Goal: Transaction & Acquisition: Download file/media

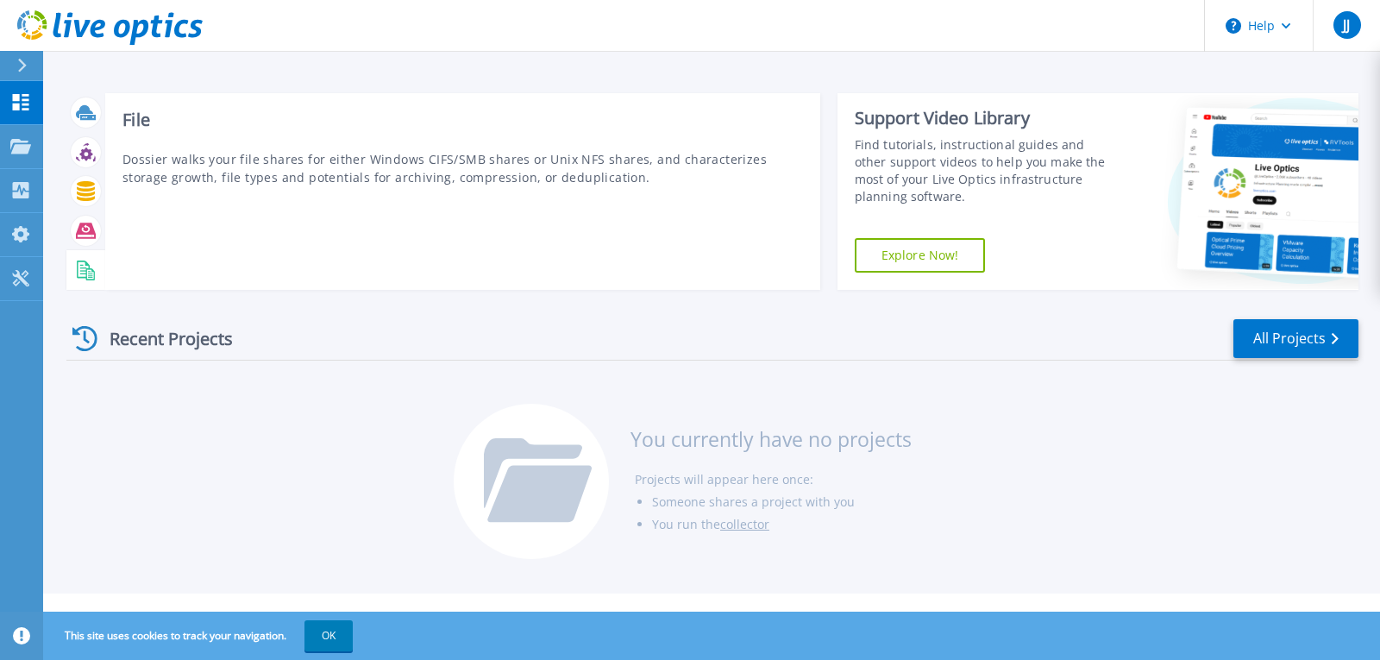
click at [83, 271] on rect at bounding box center [83, 270] width 7 height 1
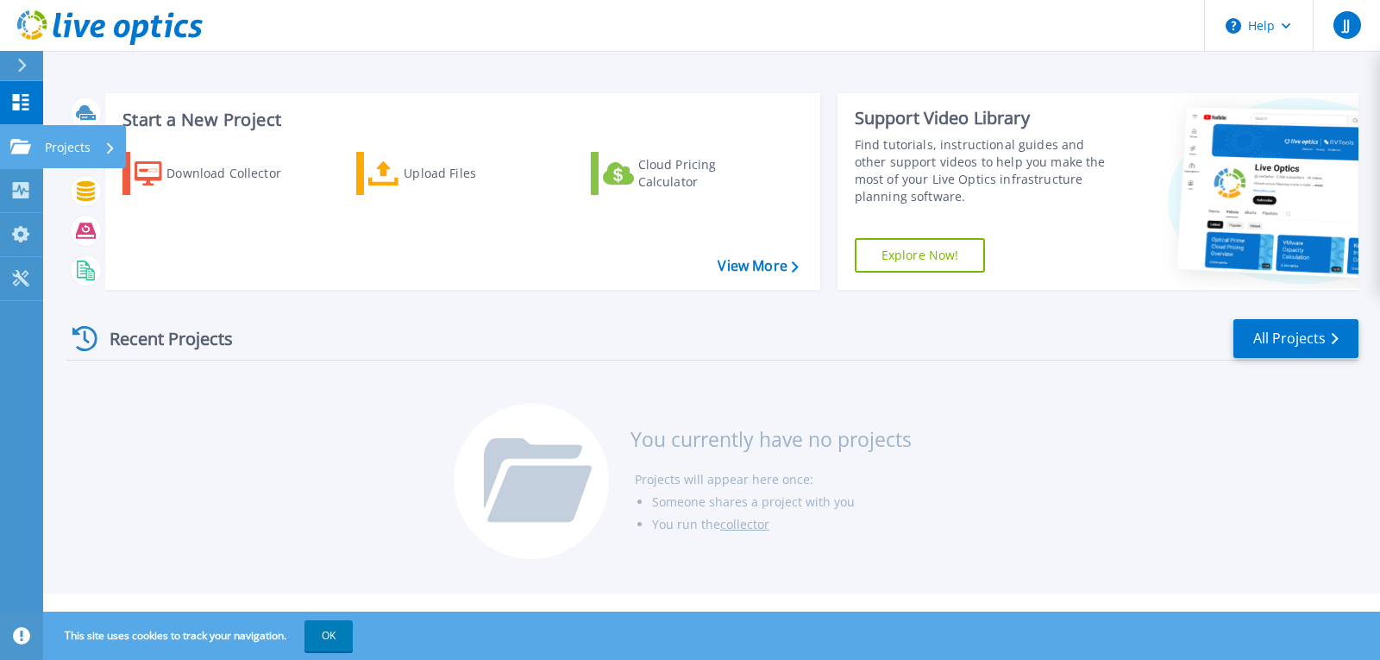
click at [22, 150] on icon at bounding box center [20, 146] width 21 height 15
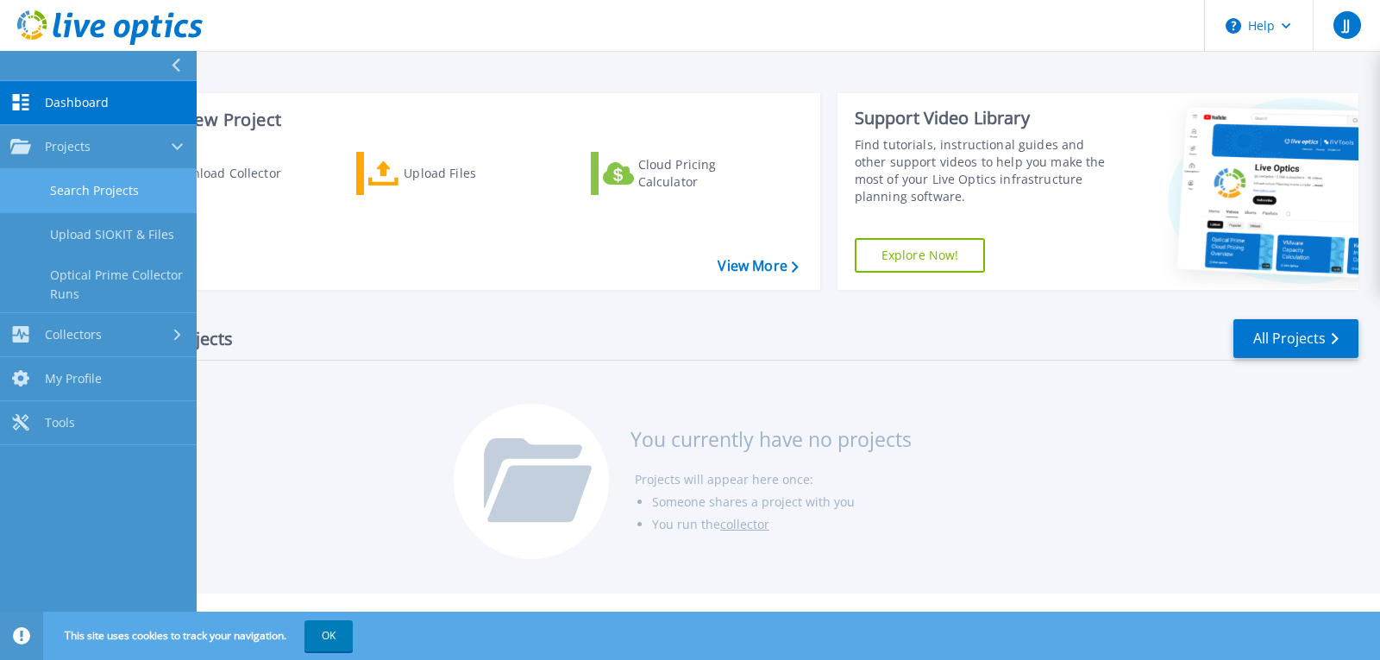
click at [78, 188] on link "Search Projects" at bounding box center [98, 191] width 197 height 44
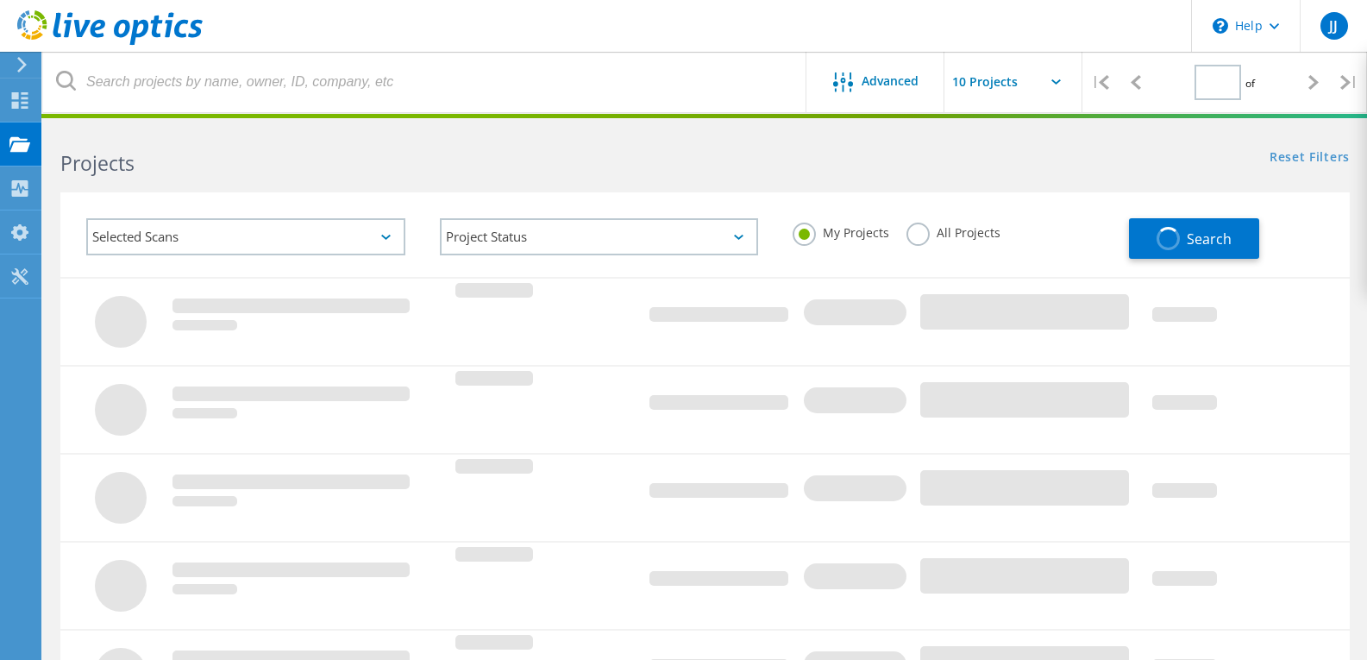
type input "1"
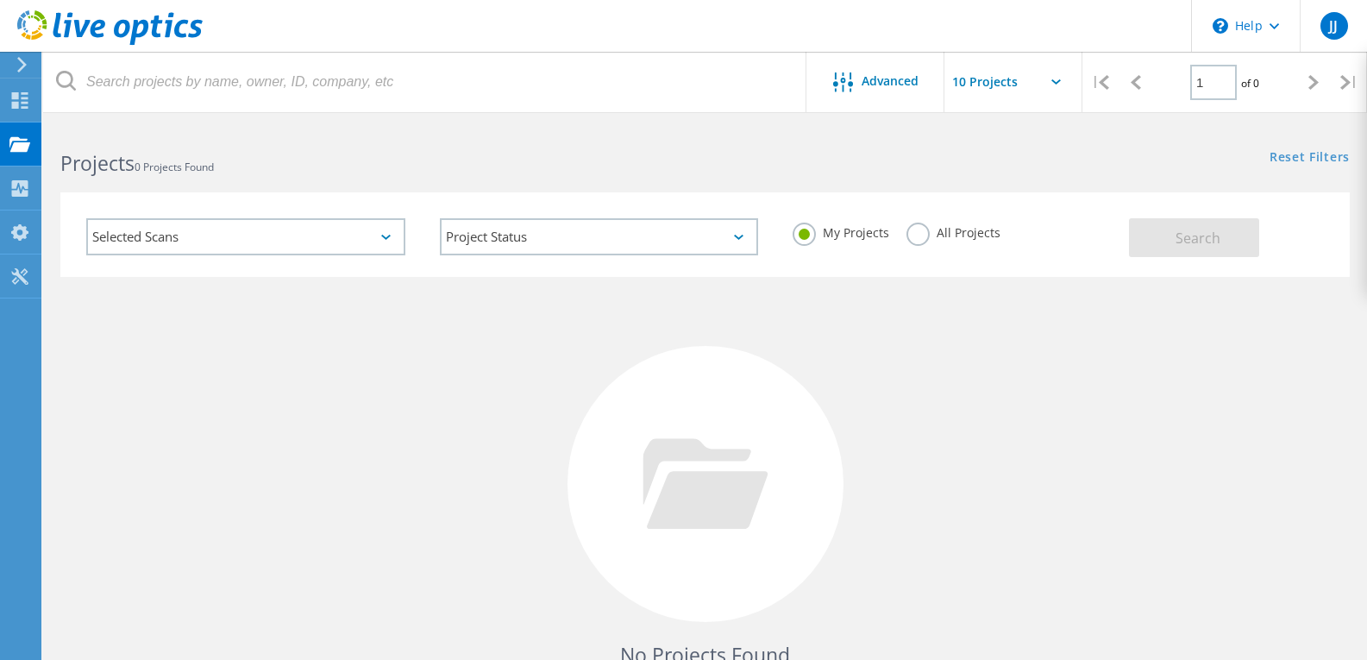
click at [118, 232] on div "Selected Scans" at bounding box center [245, 236] width 319 height 37
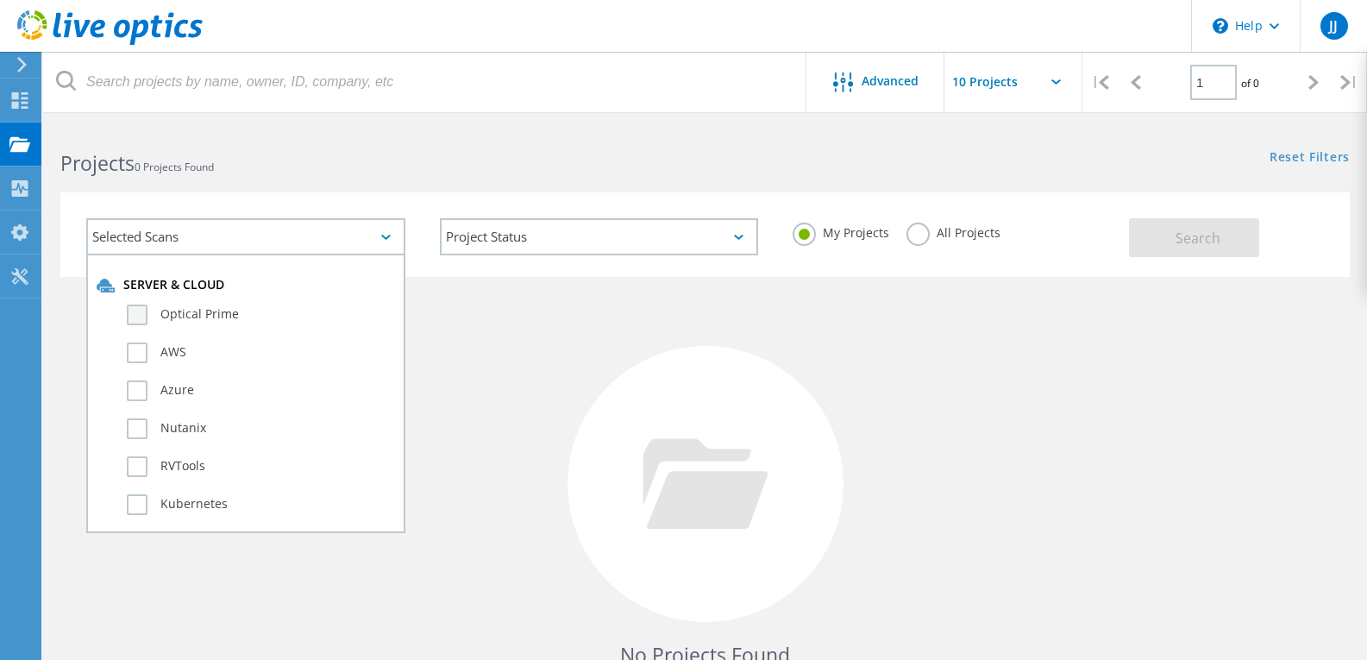
click at [192, 317] on label "Optical Prime" at bounding box center [261, 315] width 268 height 21
click at [0, 0] on input "Optical Prime" at bounding box center [0, 0] width 0 height 0
click at [1175, 250] on button "Search" at bounding box center [1194, 237] width 130 height 39
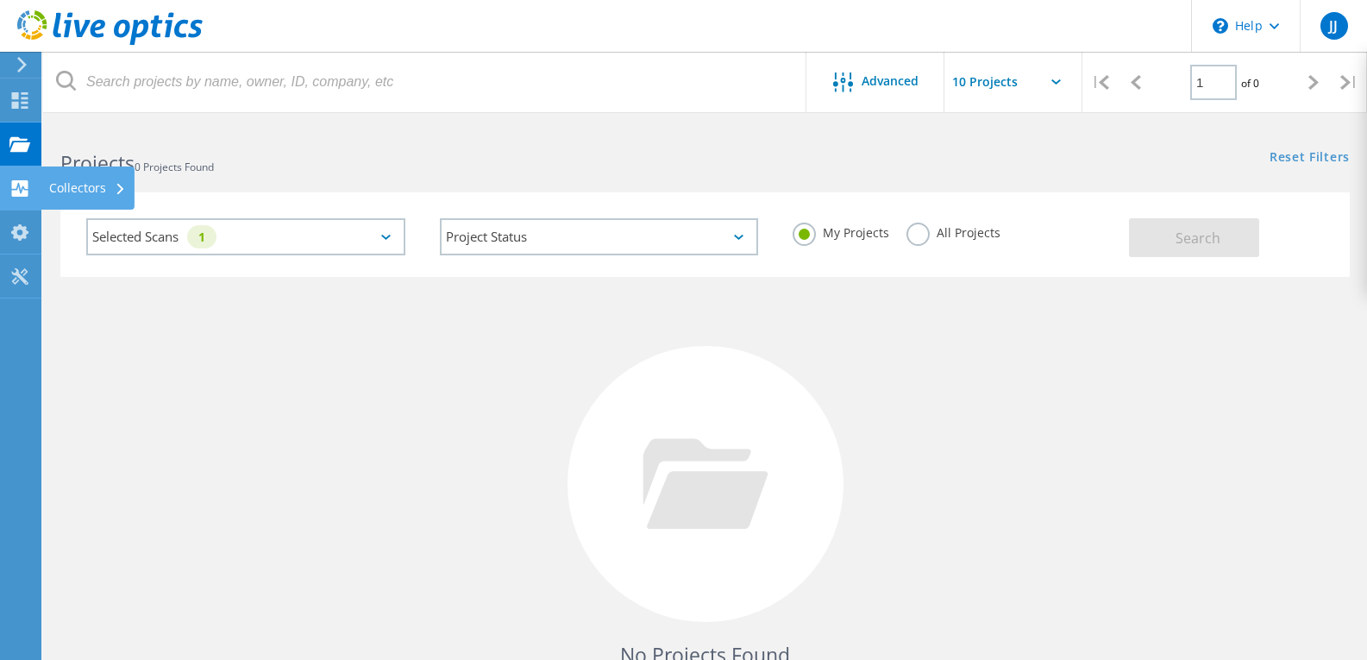
click at [46, 183] on div "Collectors" at bounding box center [88, 187] width 94 height 43
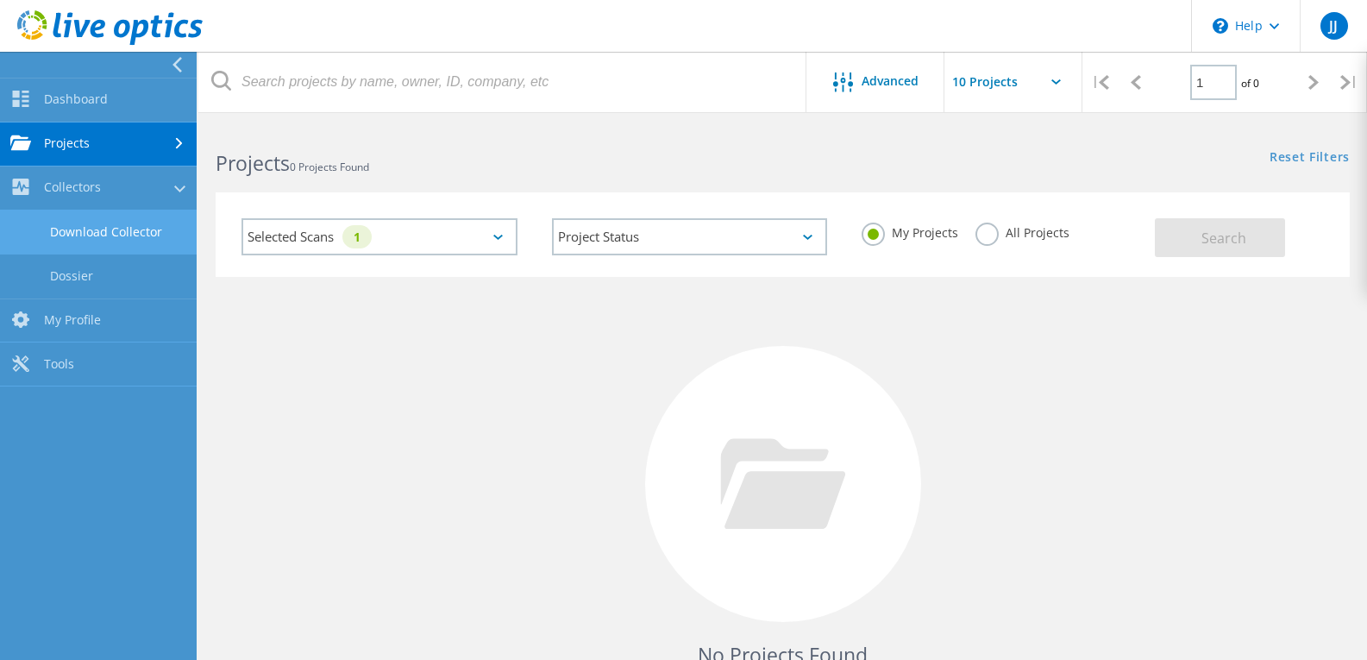
click at [84, 237] on link "Download Collector" at bounding box center [98, 232] width 197 height 44
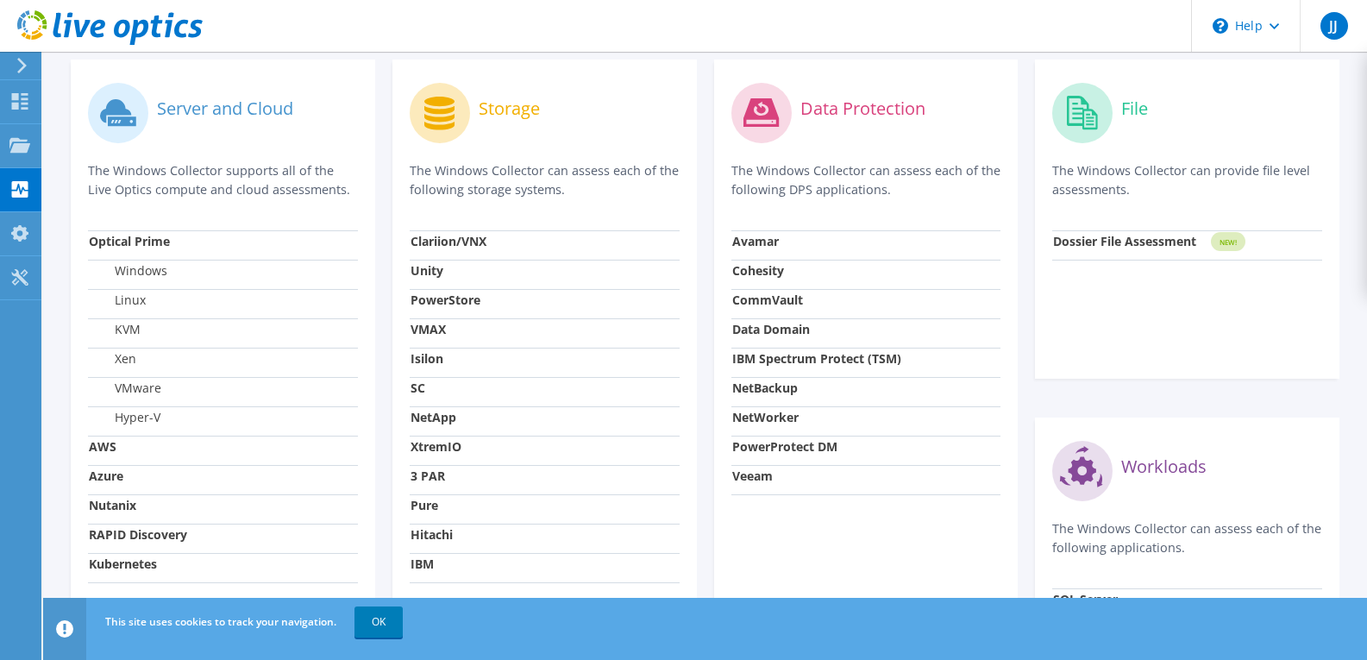
scroll to position [701, 0]
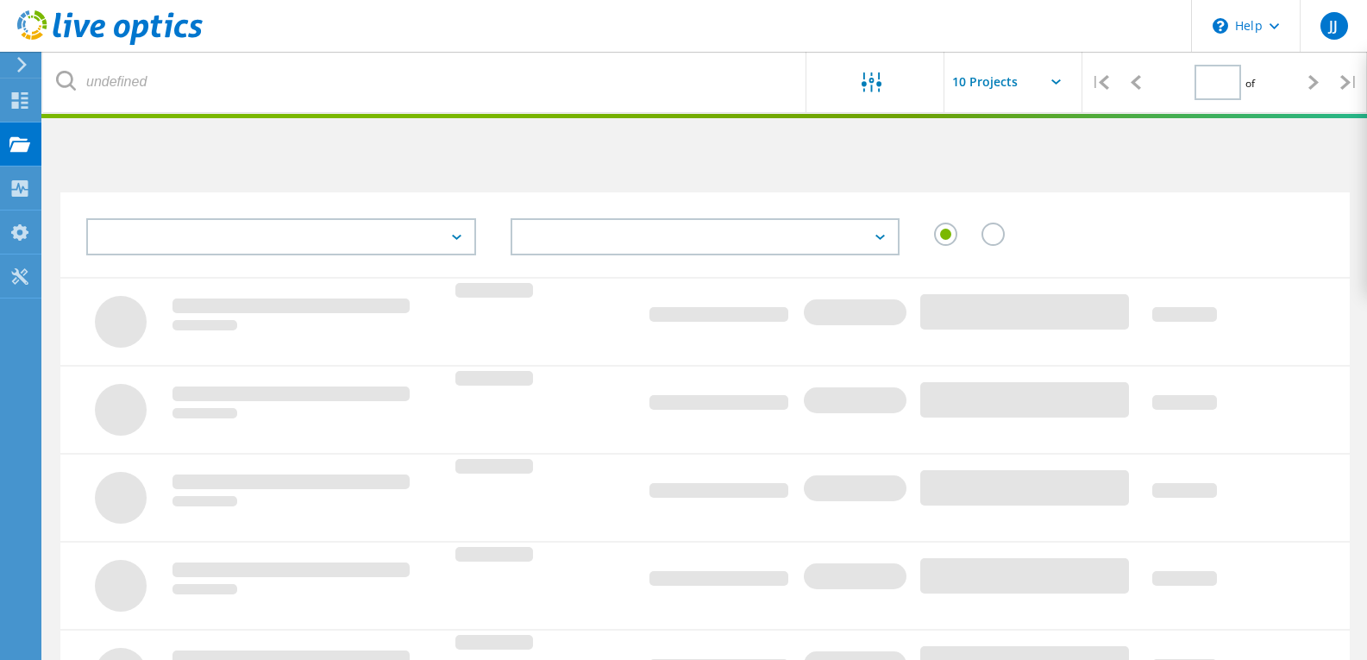
type input "1"
